Goal: Information Seeking & Learning: Learn about a topic

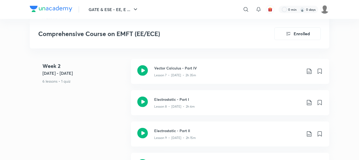
scroll to position [544, 0]
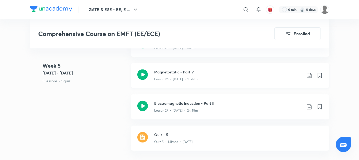
scroll to position [1339, 0]
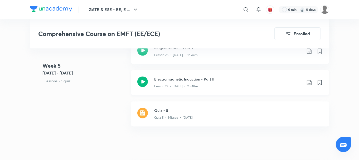
click at [143, 81] on icon at bounding box center [142, 81] width 11 height 11
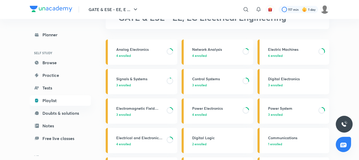
scroll to position [38, 0]
click at [146, 105] on link "Electromagnetic Field Theory 3 enrolled" at bounding box center [142, 110] width 72 height 25
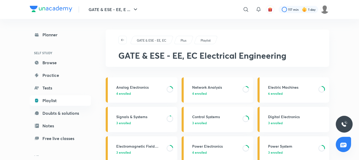
click at [213, 83] on link "Network Analysis 4 enrolled" at bounding box center [218, 89] width 72 height 25
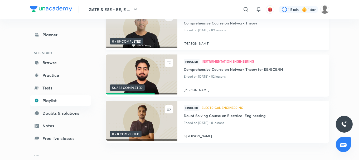
scroll to position [85, 0]
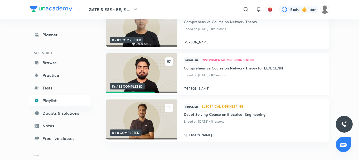
click at [155, 76] on img at bounding box center [141, 73] width 73 height 41
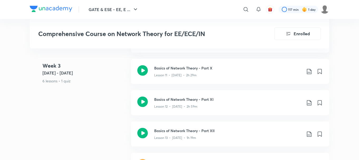
scroll to position [713, 0]
click at [140, 100] on icon at bounding box center [142, 102] width 11 height 11
